Goal: Obtain resource: Download file/media

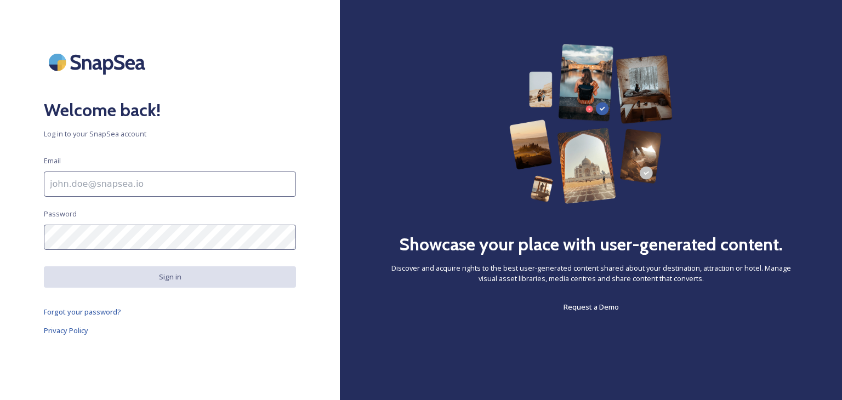
click at [120, 180] on input at bounding box center [170, 184] width 252 height 25
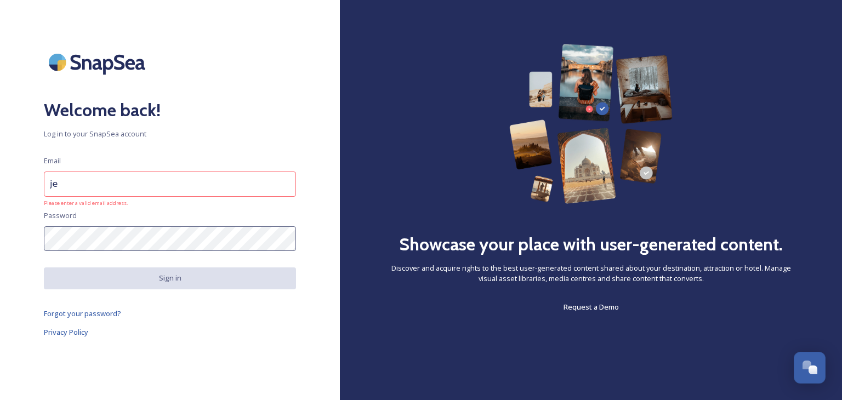
type input "j"
click at [172, 182] on input at bounding box center [170, 184] width 252 height 25
type input "[EMAIL_ADDRESS][DOMAIN_NAME]"
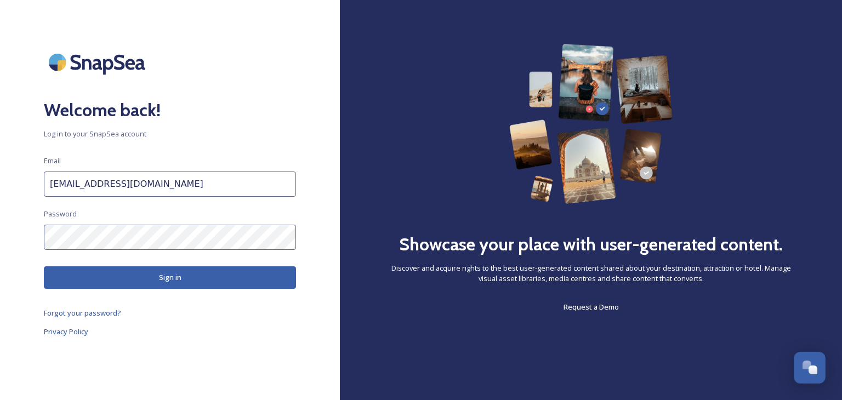
click at [163, 268] on button "Sign in" at bounding box center [170, 278] width 252 height 22
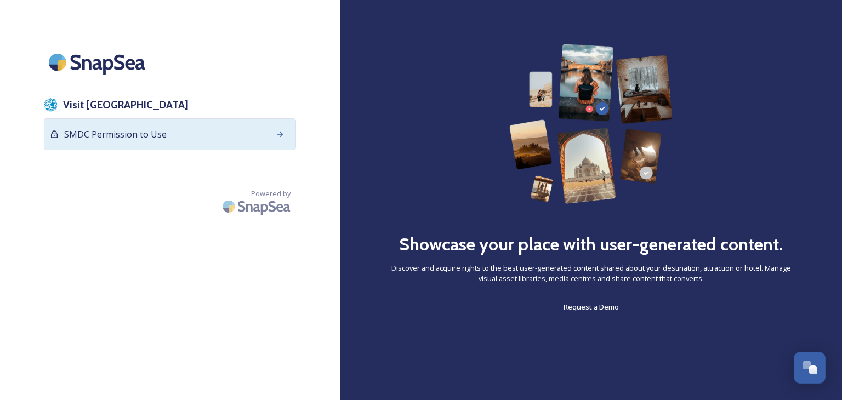
click at [133, 134] on span "SMDC Permission to Use" at bounding box center [115, 134] width 103 height 13
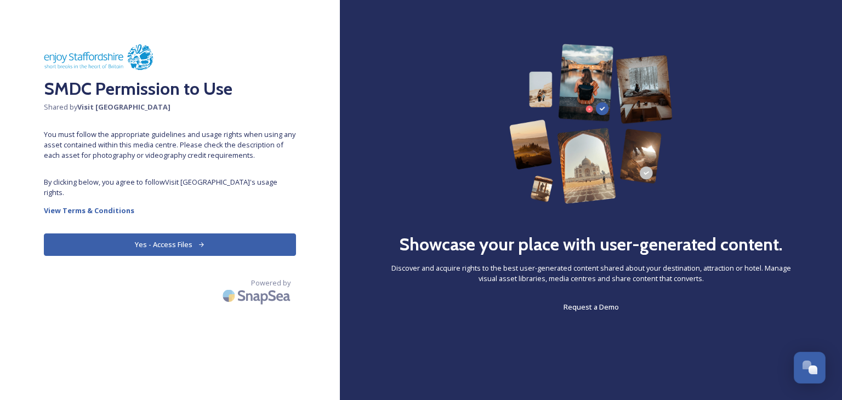
click at [175, 234] on button "Yes - Access Files" at bounding box center [170, 245] width 252 height 22
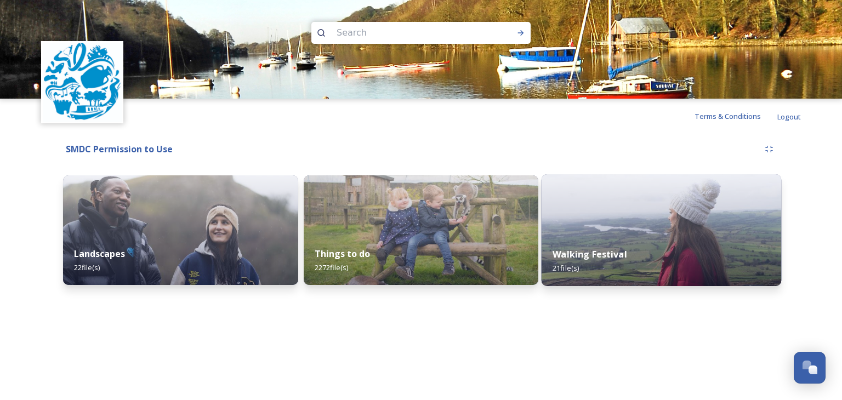
click at [596, 229] on img at bounding box center [662, 230] width 240 height 112
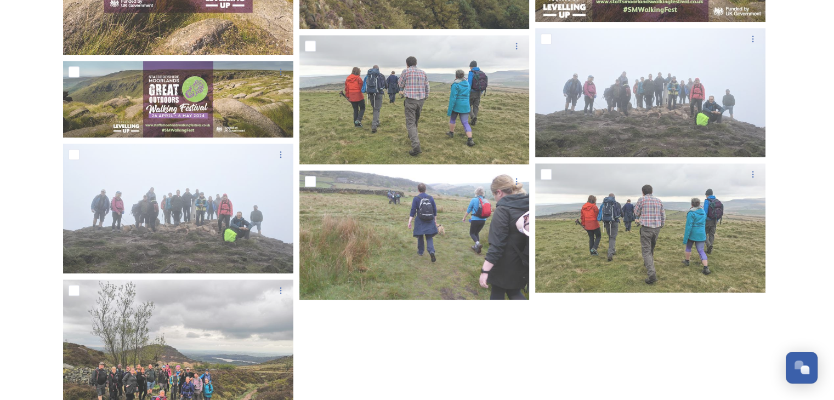
scroll to position [1085, 0]
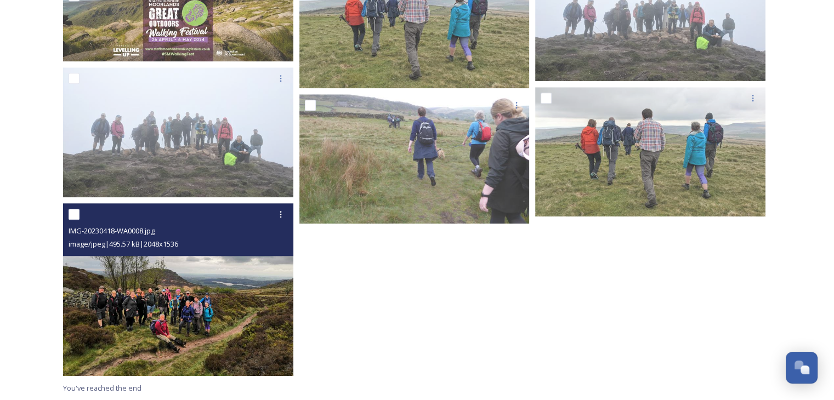
click at [182, 291] on img at bounding box center [178, 289] width 230 height 173
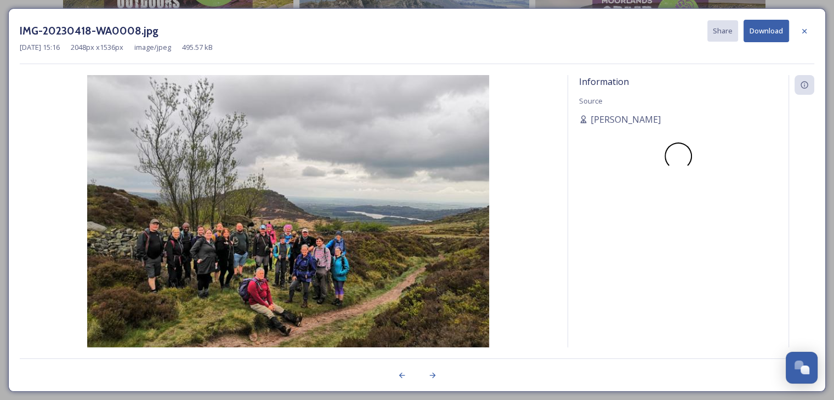
scroll to position [933, 0]
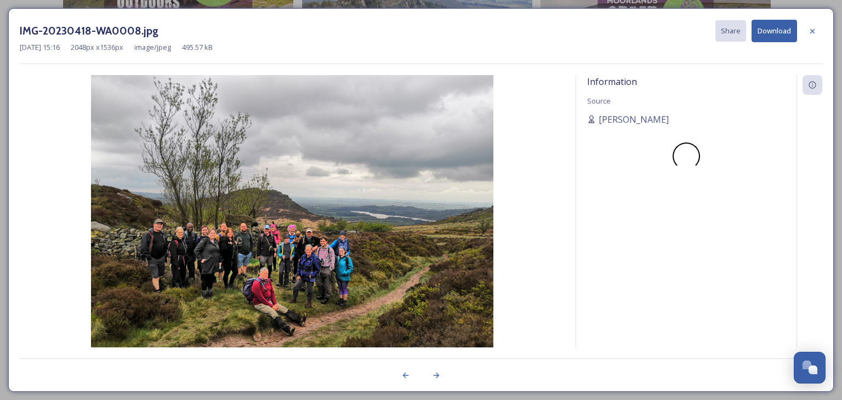
click at [771, 29] on button "Download" at bounding box center [775, 31] width 46 height 22
click at [813, 27] on icon at bounding box center [812, 31] width 9 height 9
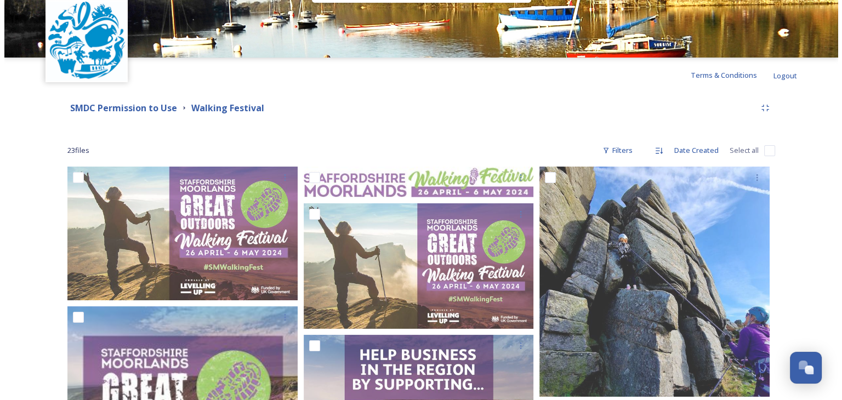
scroll to position [0, 0]
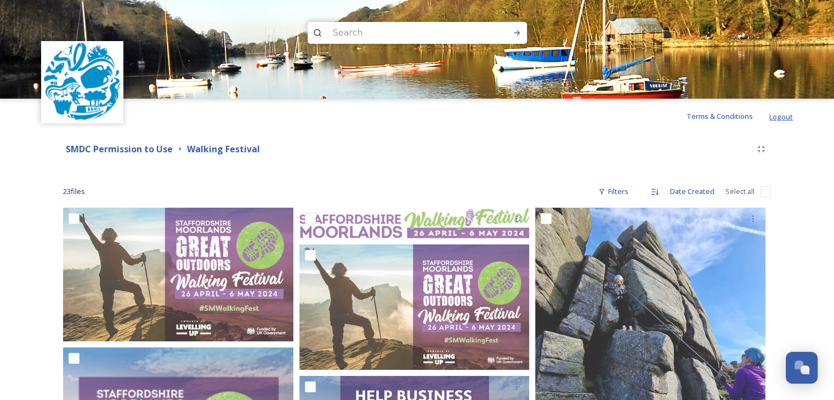
click at [780, 116] on span "Logout" at bounding box center [781, 117] width 24 height 10
